Goal: Task Accomplishment & Management: Use online tool/utility

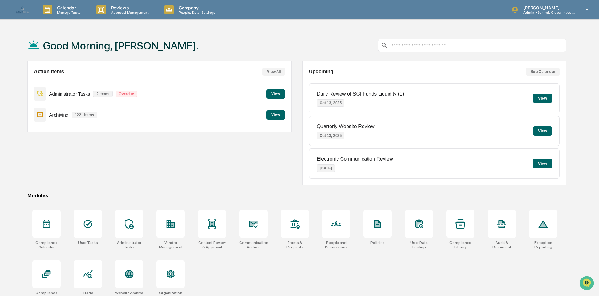
click at [279, 90] on button "View" at bounding box center [275, 93] width 19 height 9
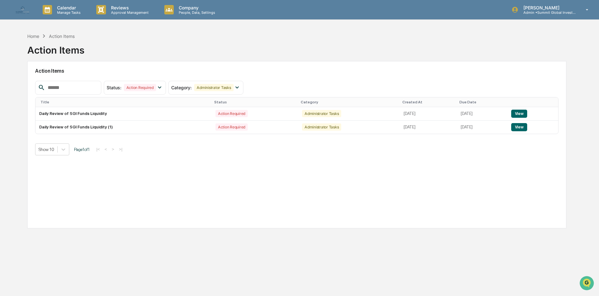
drag, startPoint x: 205, startPoint y: 177, endPoint x: 208, endPoint y: 176, distance: 3.4
click at [205, 177] on div "Action Items Status : Action Required Select/Deselect All Action Required Resol…" at bounding box center [296, 145] width 539 height 168
click at [347, 117] on td "Administrator Tasks" at bounding box center [349, 113] width 102 height 13
click at [527, 116] on button "View" at bounding box center [519, 114] width 16 height 8
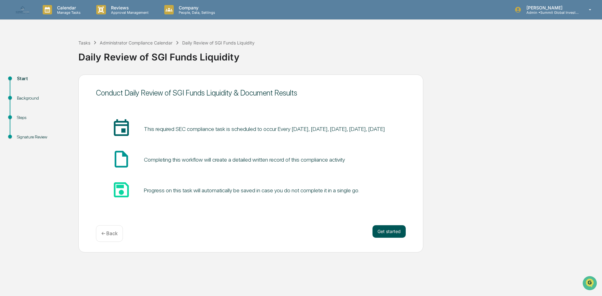
click at [391, 229] on button "Get started" at bounding box center [389, 232] width 33 height 13
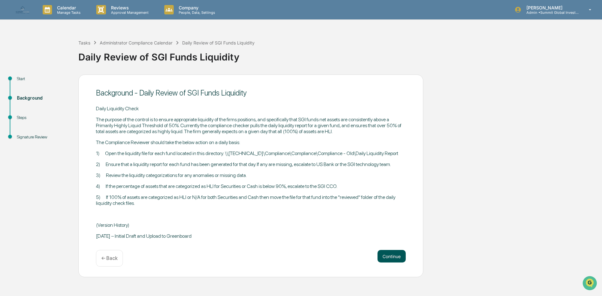
click at [401, 258] on button "Continue" at bounding box center [392, 256] width 28 height 13
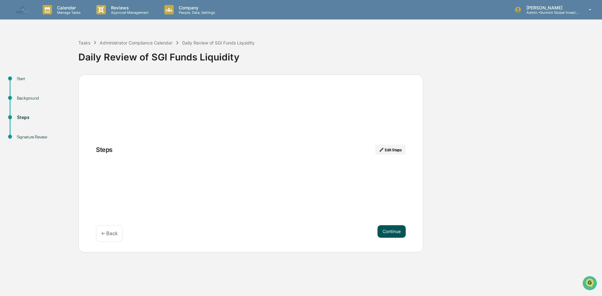
click at [398, 230] on button "Continue" at bounding box center [392, 232] width 28 height 13
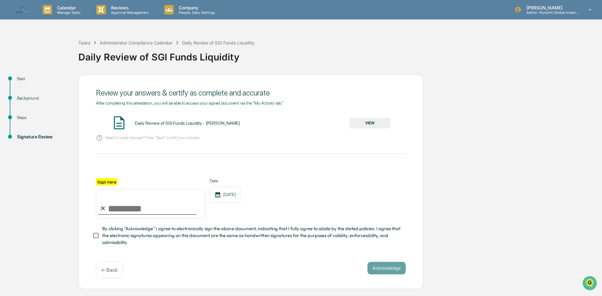
click at [182, 210] on input "Sign here" at bounding box center [150, 204] width 109 height 30
type input "**********"
click at [396, 269] on button "Acknowledge" at bounding box center [387, 268] width 38 height 13
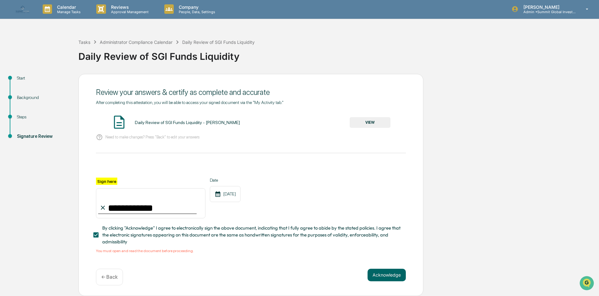
scroll to position [3, 0]
click at [375, 121] on button "VIEW" at bounding box center [370, 122] width 41 height 11
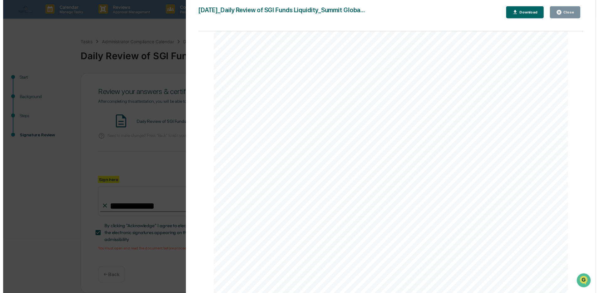
scroll to position [99, 0]
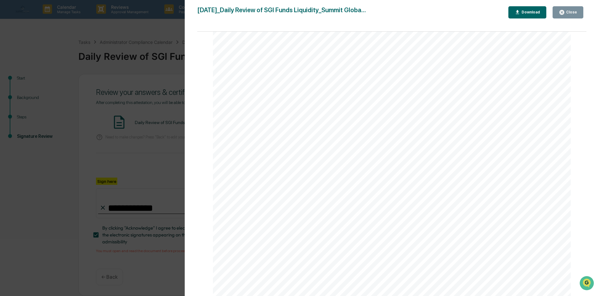
click at [575, 14] on div "Close" at bounding box center [568, 12] width 18 height 6
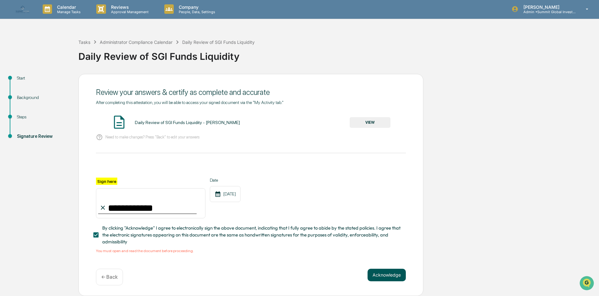
click at [395, 276] on button "Acknowledge" at bounding box center [387, 275] width 38 height 13
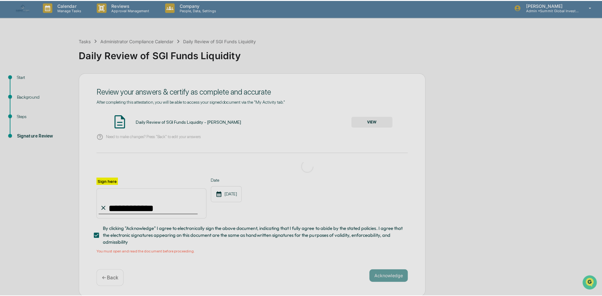
scroll to position [0, 0]
